Goal: Transaction & Acquisition: Purchase product/service

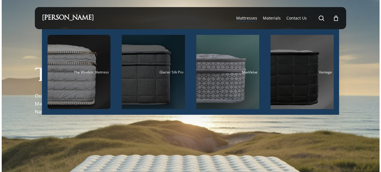
click at [169, 72] on span "Glacier Silk Pro" at bounding box center [171, 72] width 24 height 5
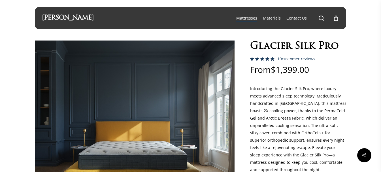
scroll to position [113, 0]
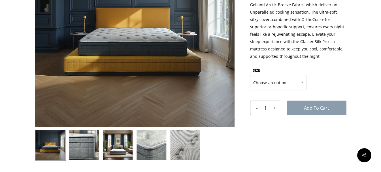
click at [88, 149] on img at bounding box center [83, 145] width 31 height 31
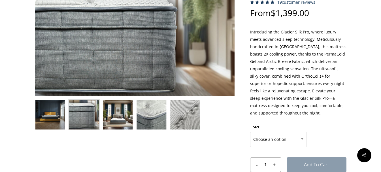
scroll to position [0, 0]
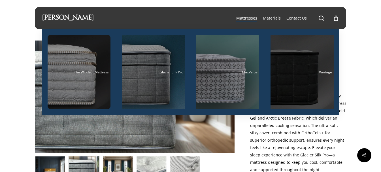
click at [298, 81] on div "Main Menu" at bounding box center [301, 72] width 63 height 74
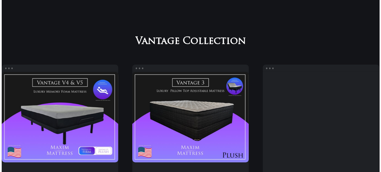
scroll to position [369, 0]
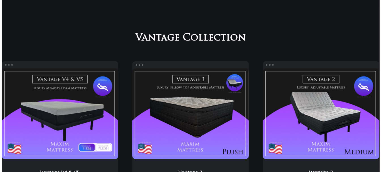
click at [187, 111] on link "Vantage 3" at bounding box center [190, 113] width 116 height 90
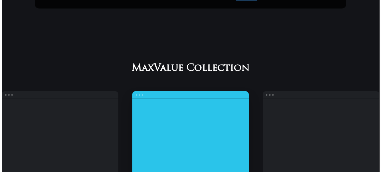
scroll to position [1, 0]
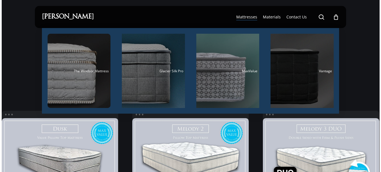
click at [293, 80] on div "Main Menu" at bounding box center [301, 71] width 63 height 74
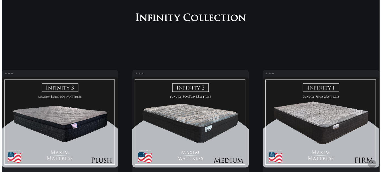
scroll to position [709, 0]
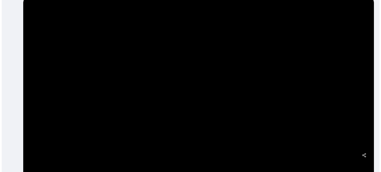
scroll to position [142, 0]
